Goal: Task Accomplishment & Management: Manage account settings

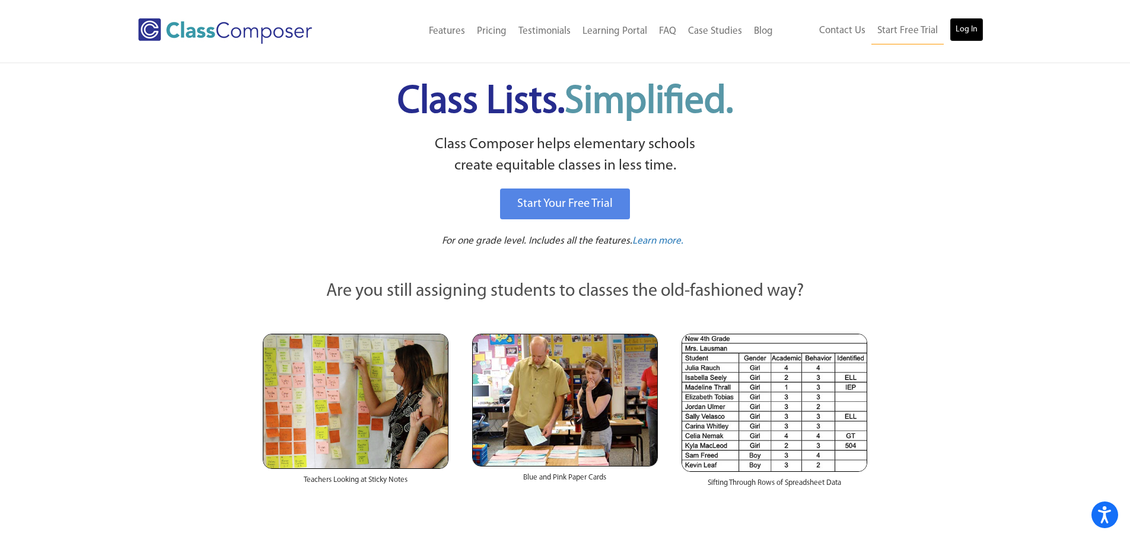
click at [974, 34] on link "Log In" at bounding box center [967, 30] width 34 height 24
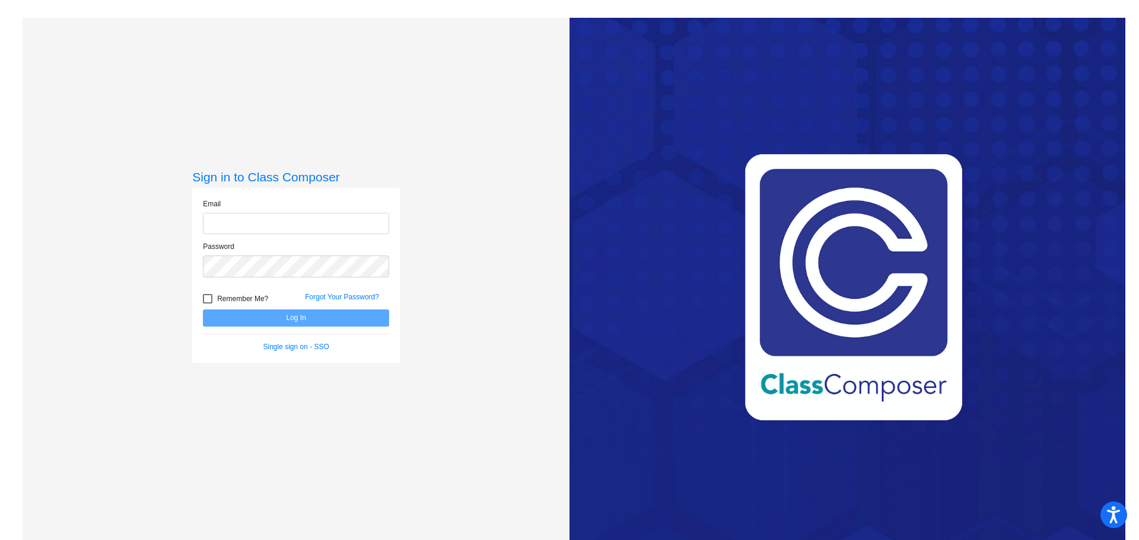
type input "lhill@cvs.k12.mi.us"
click at [290, 314] on button "Log In" at bounding box center [296, 318] width 186 height 17
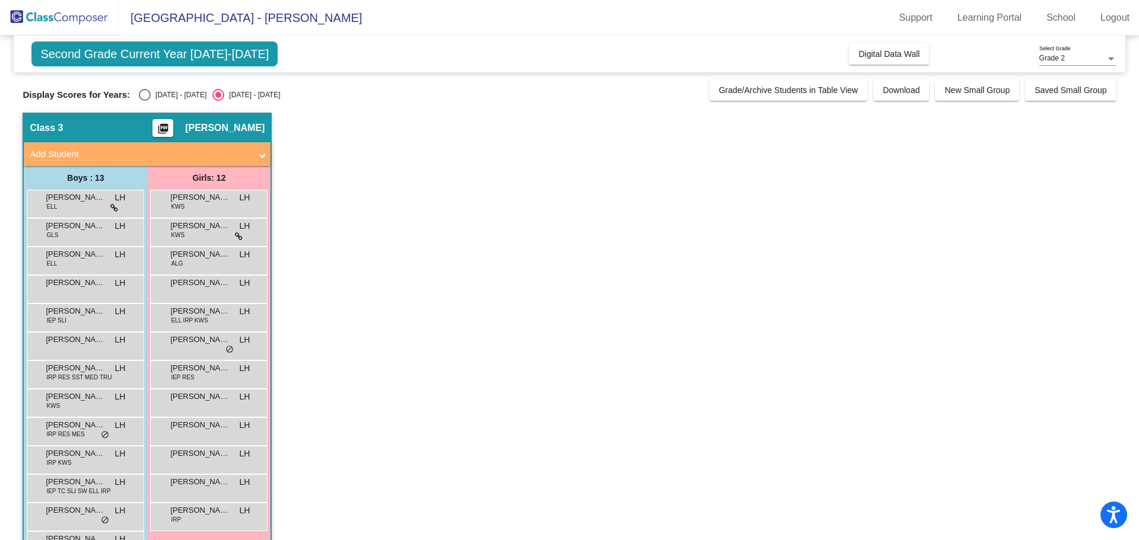
click at [148, 96] on div "Select an option" at bounding box center [145, 95] width 12 height 12
click at [145, 101] on input "2024 - 2025" at bounding box center [144, 101] width 1 height 1
radio input "true"
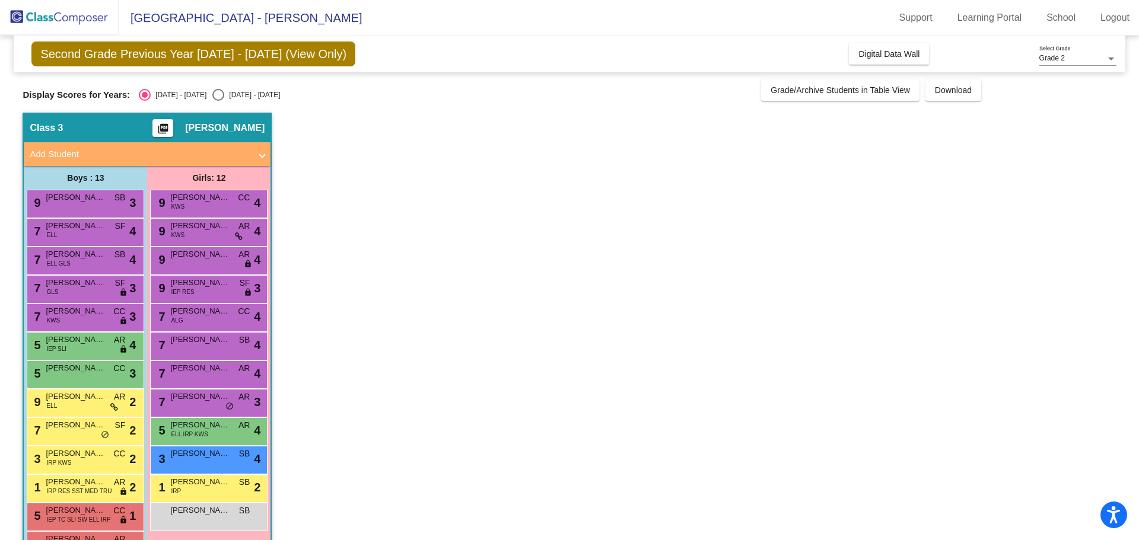
scroll to position [39, 0]
